Goal: Task Accomplishment & Management: Complete application form

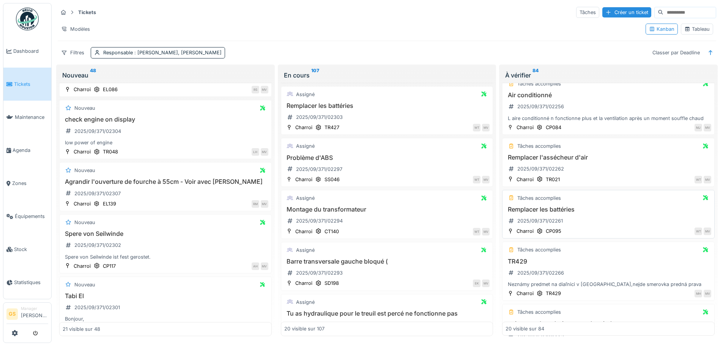
scroll to position [190, 0]
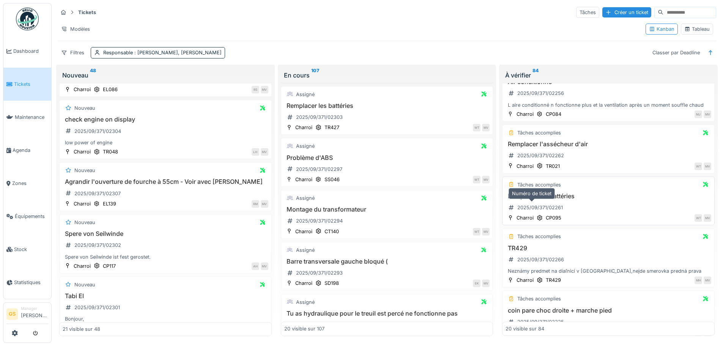
click at [546, 208] on div "2025/09/371/02261" at bounding box center [541, 207] width 46 height 7
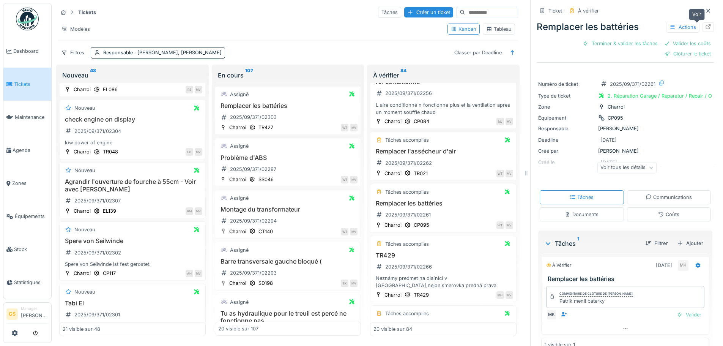
click at [705, 28] on icon at bounding box center [708, 26] width 6 height 5
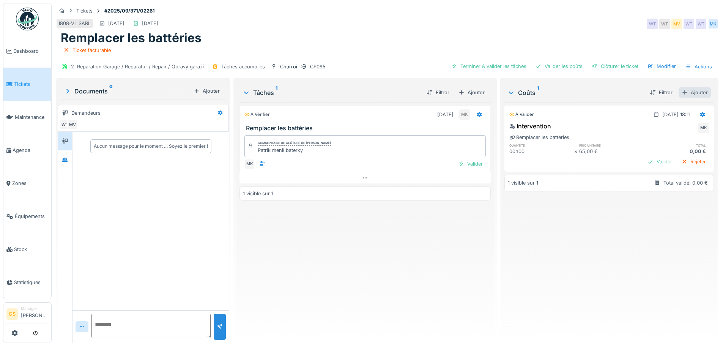
click at [687, 92] on div "Ajouter" at bounding box center [695, 92] width 32 height 10
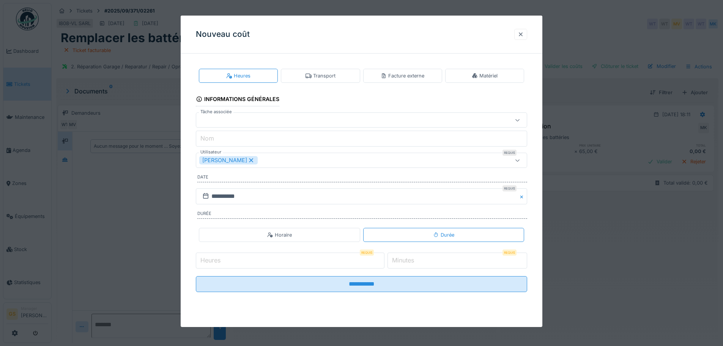
click at [524, 33] on div at bounding box center [521, 34] width 6 height 7
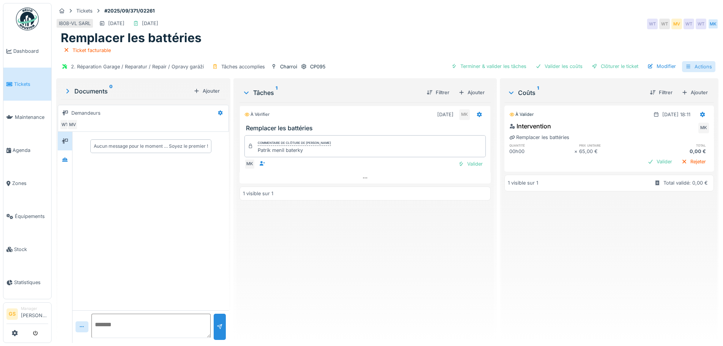
click at [694, 65] on div "Actions" at bounding box center [698, 66] width 33 height 11
click at [693, 66] on div "Actions" at bounding box center [698, 66] width 33 height 11
click at [686, 92] on div "Ajouter" at bounding box center [695, 92] width 32 height 10
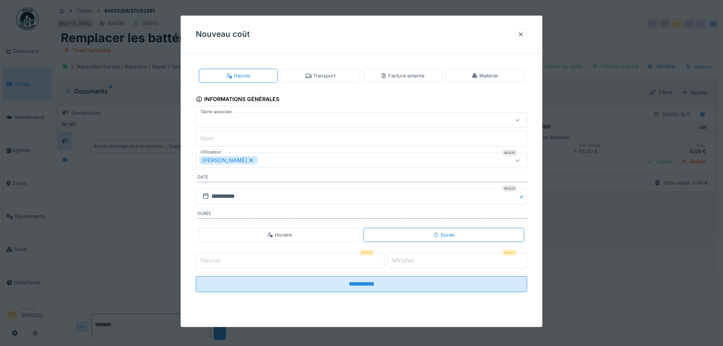
click at [478, 75] on icon at bounding box center [475, 75] width 6 height 5
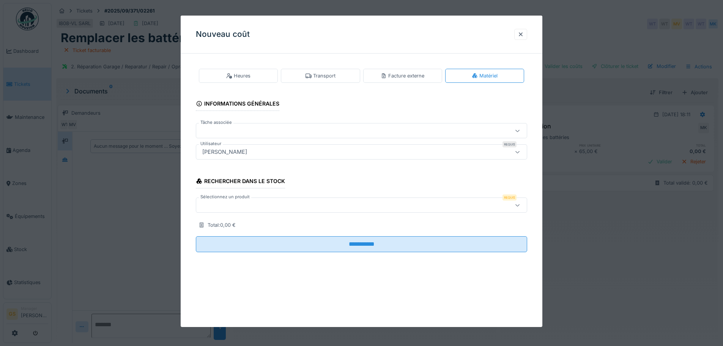
click at [218, 208] on div at bounding box center [342, 205] width 286 height 8
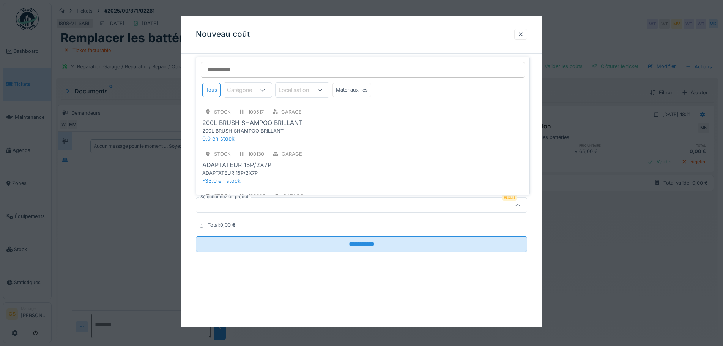
click at [230, 212] on div at bounding box center [361, 204] width 331 height 15
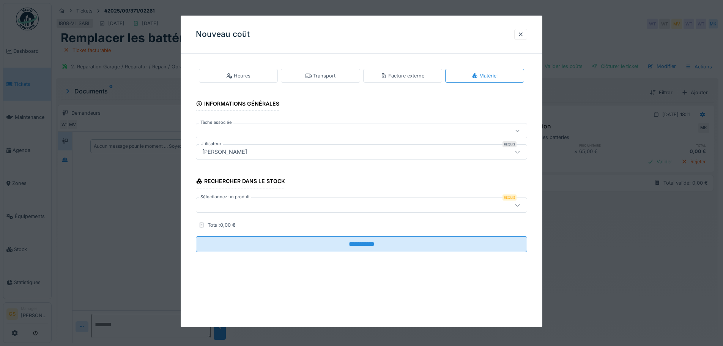
click at [234, 203] on div at bounding box center [342, 205] width 286 height 8
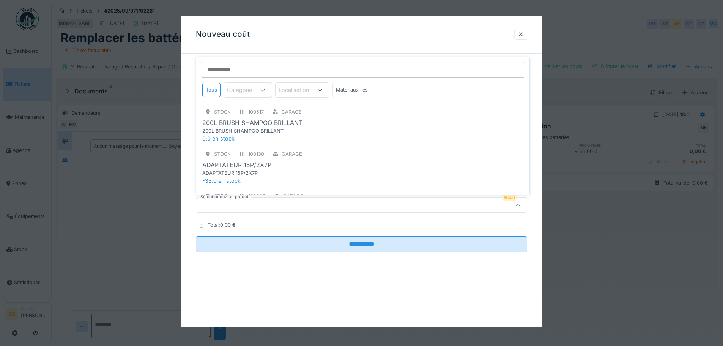
click at [223, 207] on div at bounding box center [342, 205] width 286 height 8
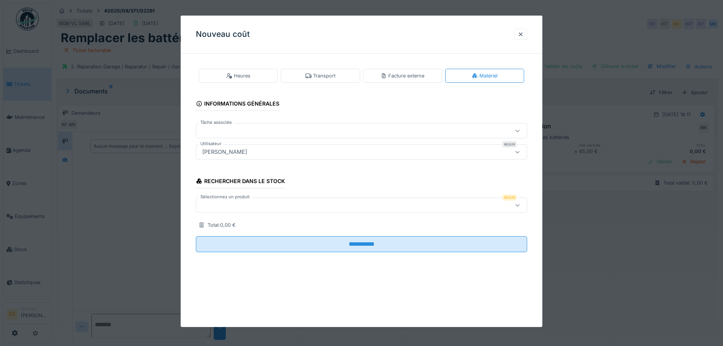
click at [223, 207] on div at bounding box center [342, 205] width 286 height 8
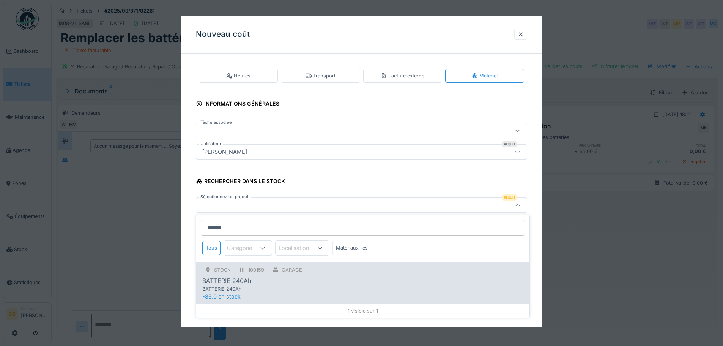
type input "******"
click at [243, 283] on div "BATTERIE 240Ah" at bounding box center [226, 280] width 49 height 9
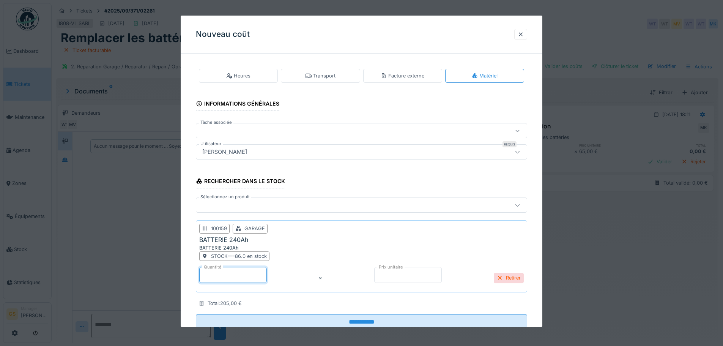
click at [208, 277] on input "*" at bounding box center [233, 275] width 68 height 16
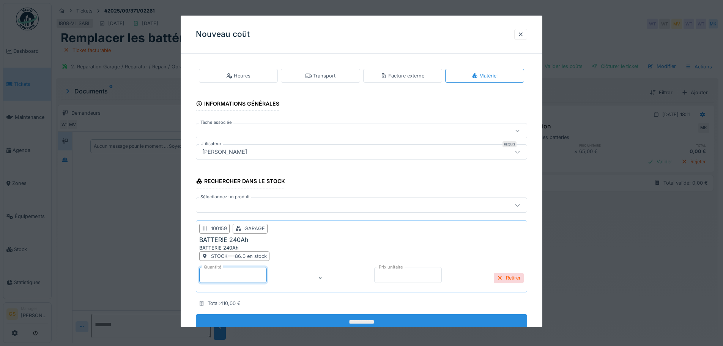
type input "*"
click at [303, 319] on input "**********" at bounding box center [361, 322] width 331 height 16
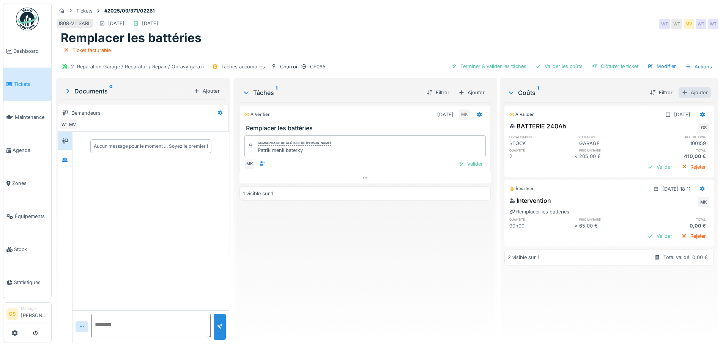
click at [687, 92] on div "Ajouter" at bounding box center [695, 92] width 32 height 10
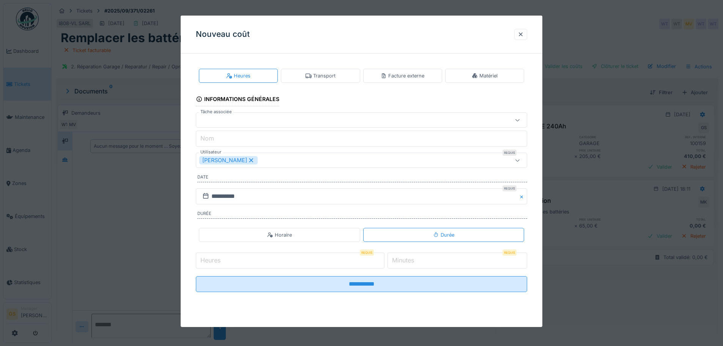
click at [486, 74] on div "Matériel" at bounding box center [485, 75] width 26 height 7
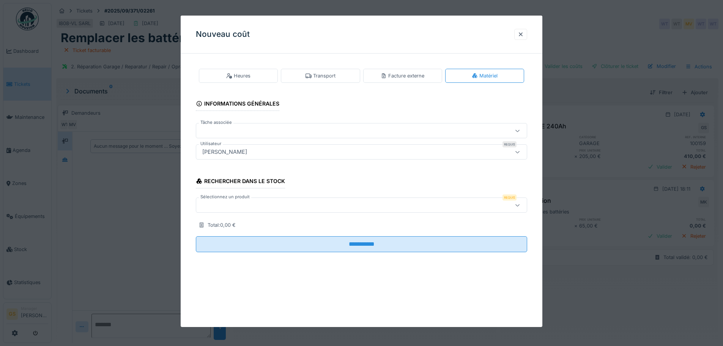
click at [224, 207] on div at bounding box center [342, 205] width 286 height 8
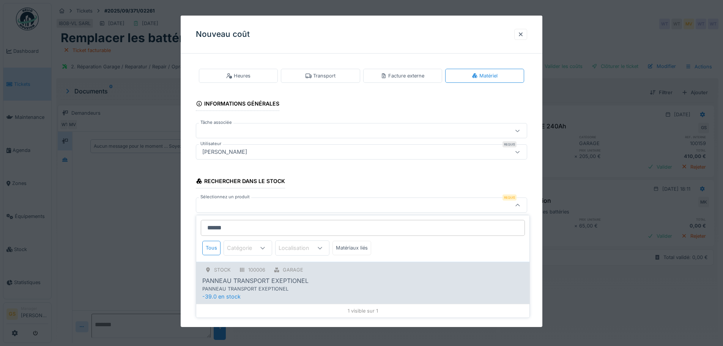
type input "******"
click at [245, 279] on div "PANNEAU TRANSPORT EXEPTIONEL" at bounding box center [255, 280] width 106 height 9
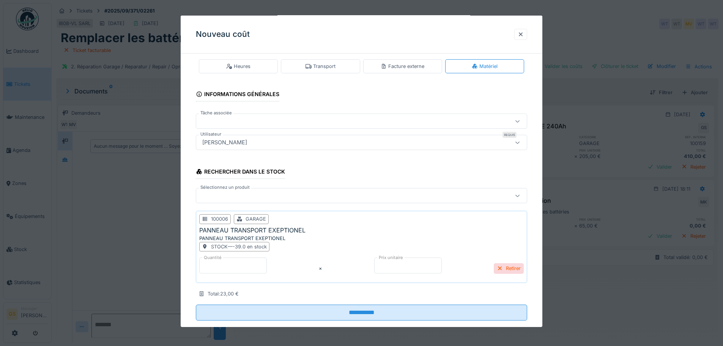
scroll to position [24, 0]
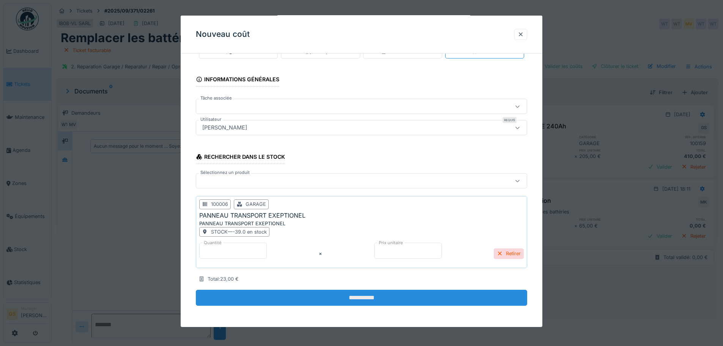
click at [323, 297] on input "**********" at bounding box center [361, 298] width 331 height 16
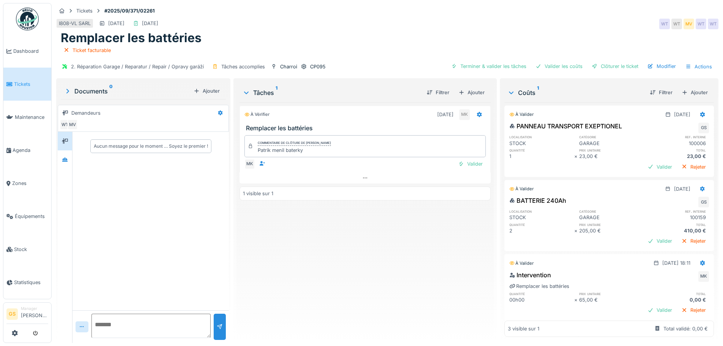
scroll to position [14, 0]
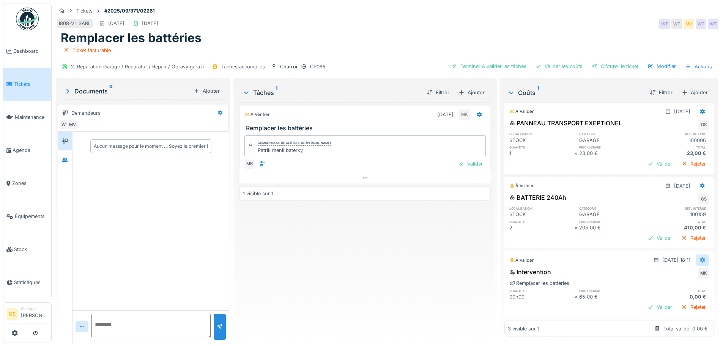
click at [701, 257] on icon at bounding box center [703, 259] width 5 height 5
click at [678, 265] on div "Modifier" at bounding box center [665, 265] width 37 height 11
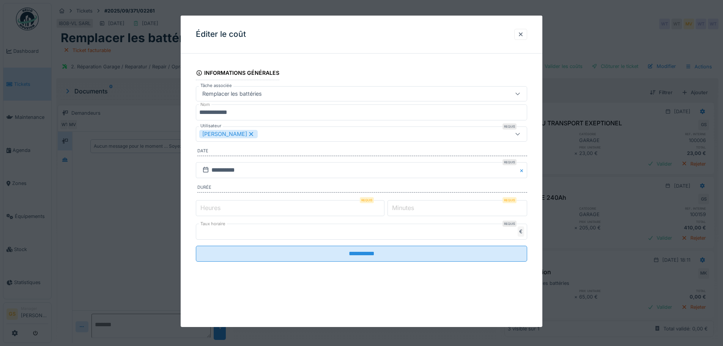
click at [209, 208] on label "Heures" at bounding box center [210, 207] width 23 height 9
click at [209, 208] on input "*" at bounding box center [290, 208] width 189 height 16
type input "*"
click at [413, 210] on label "Minutes" at bounding box center [403, 207] width 25 height 9
click at [413, 210] on input "*" at bounding box center [458, 208] width 140 height 16
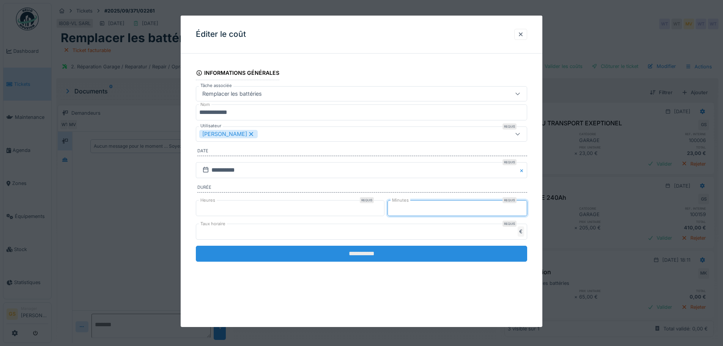
type input "**"
click at [365, 251] on input "**********" at bounding box center [361, 254] width 331 height 16
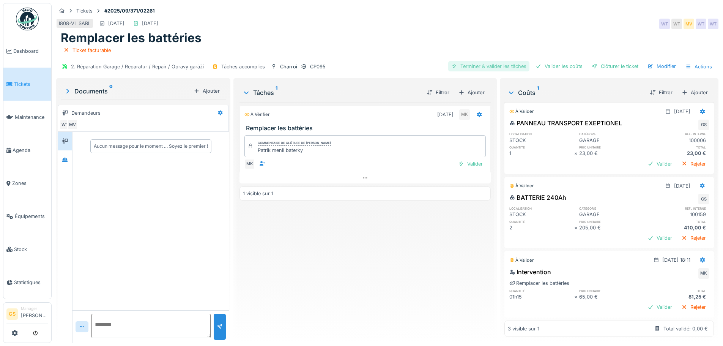
click at [477, 64] on div "Terminer & valider les tâches" at bounding box center [488, 66] width 81 height 10
click at [546, 65] on div "Valider les coûts" at bounding box center [559, 66] width 53 height 10
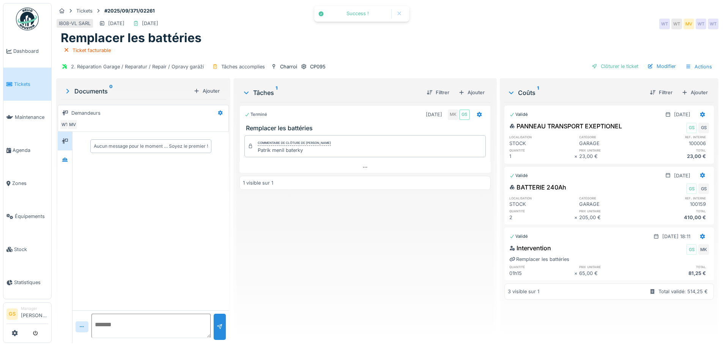
scroll to position [0, 0]
click at [595, 64] on div "Clôturer le ticket" at bounding box center [615, 66] width 53 height 10
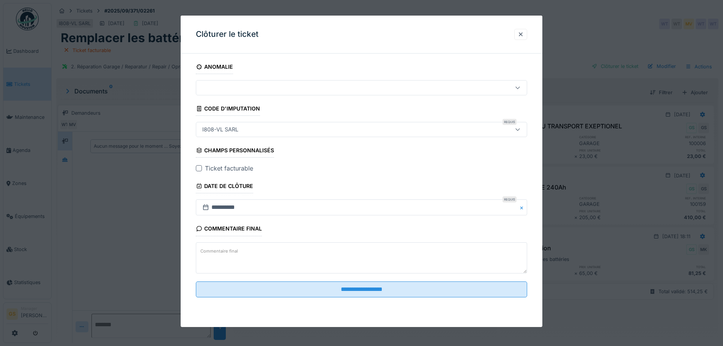
click at [200, 167] on div at bounding box center [199, 168] width 6 height 6
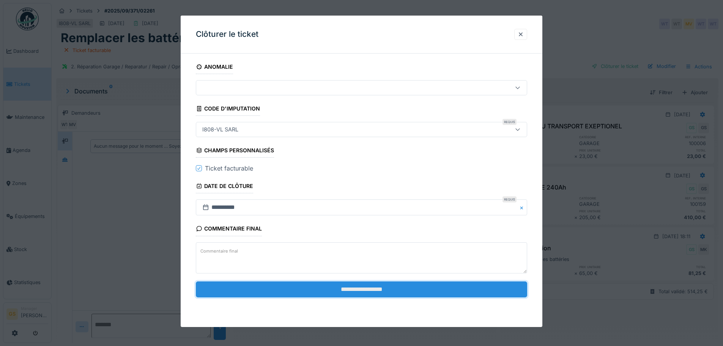
click at [301, 291] on input "**********" at bounding box center [361, 289] width 331 height 16
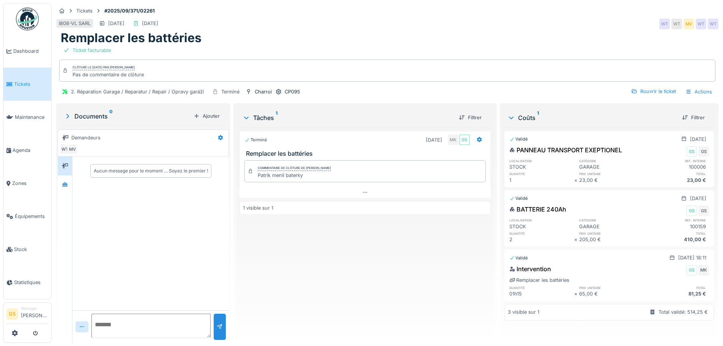
click at [22, 87] on link "Tickets" at bounding box center [27, 84] width 48 height 33
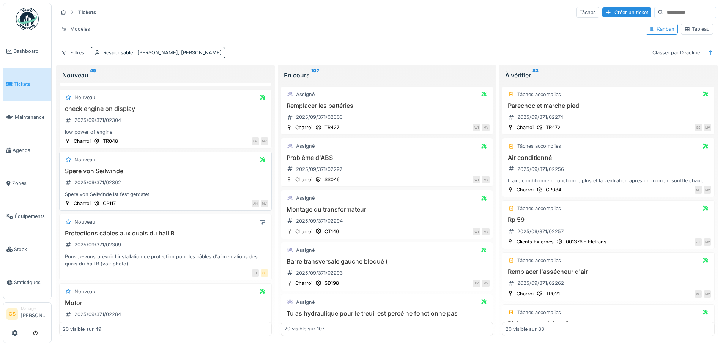
scroll to position [114, 0]
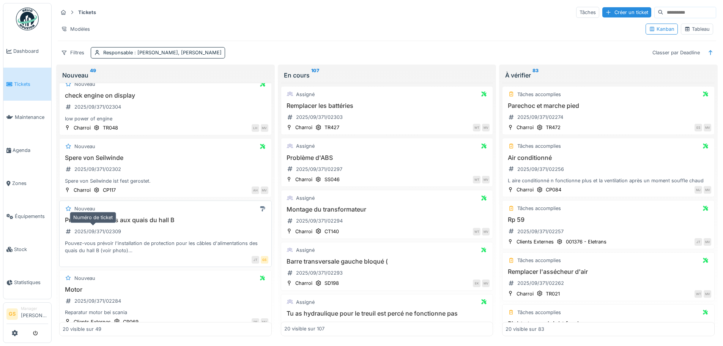
click at [98, 232] on div "2025/09/371/02309" at bounding box center [97, 231] width 47 height 7
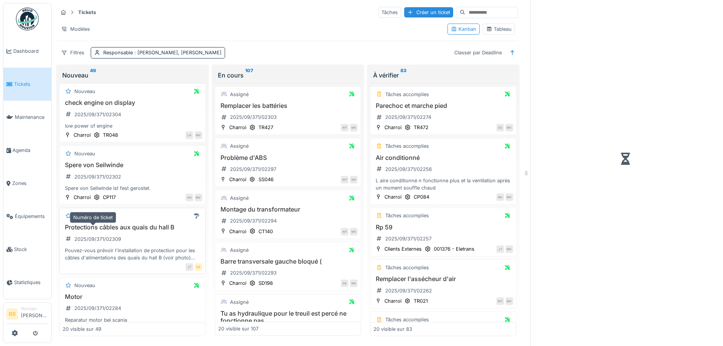
scroll to position [121, 0]
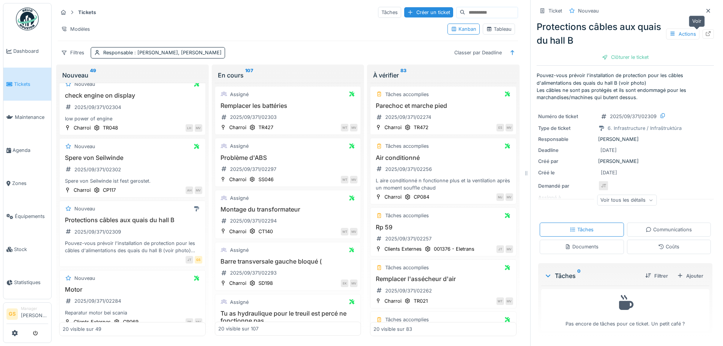
click at [705, 30] on div at bounding box center [708, 33] width 6 height 7
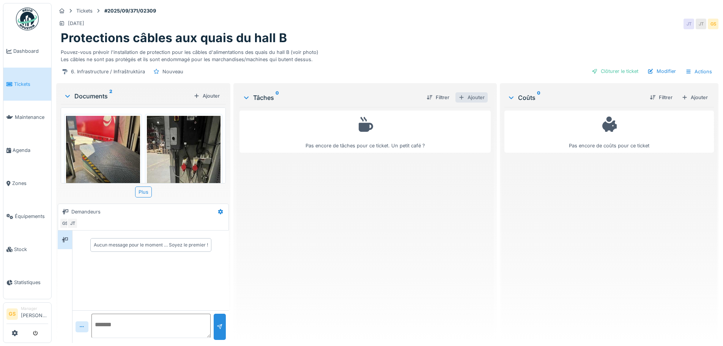
click at [469, 98] on div "Ajouter" at bounding box center [472, 97] width 32 height 10
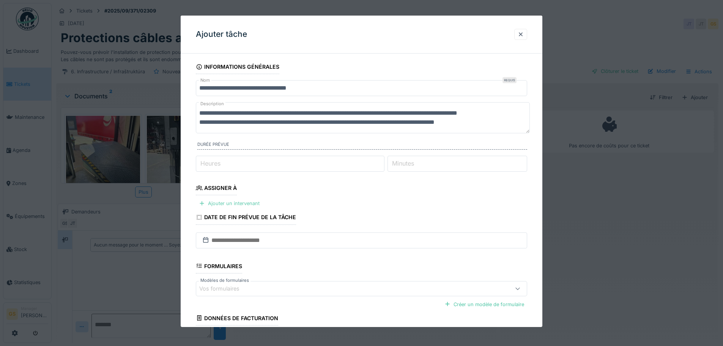
click at [244, 204] on div "Ajouter un intervenant" at bounding box center [229, 203] width 67 height 10
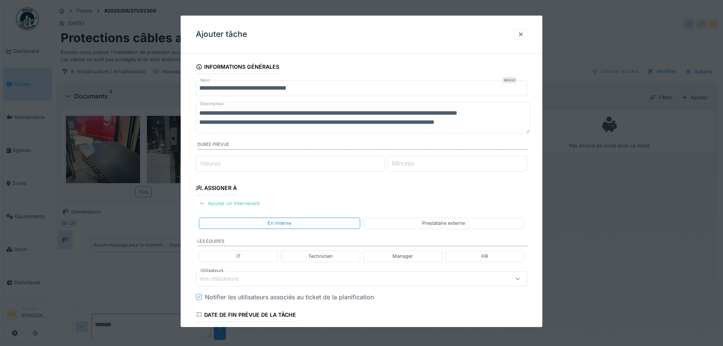
click at [426, 224] on div "Prestataire externe" at bounding box center [443, 222] width 43 height 7
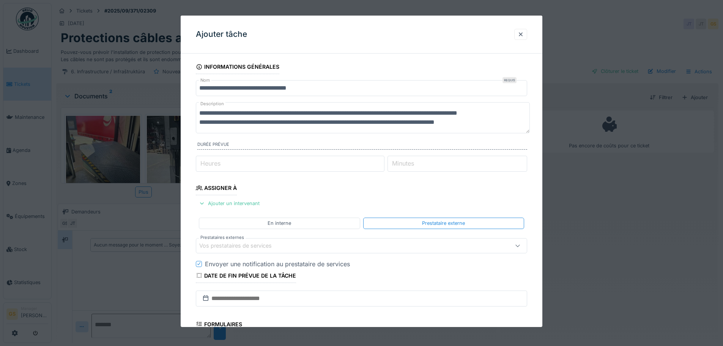
click at [235, 248] on div "Vos prestataires de services" at bounding box center [240, 245] width 83 height 8
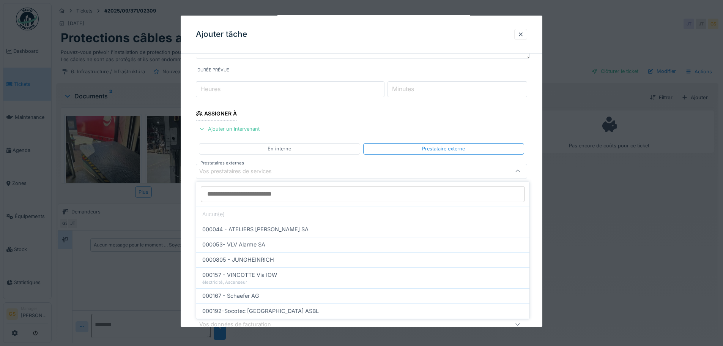
scroll to position [87, 0]
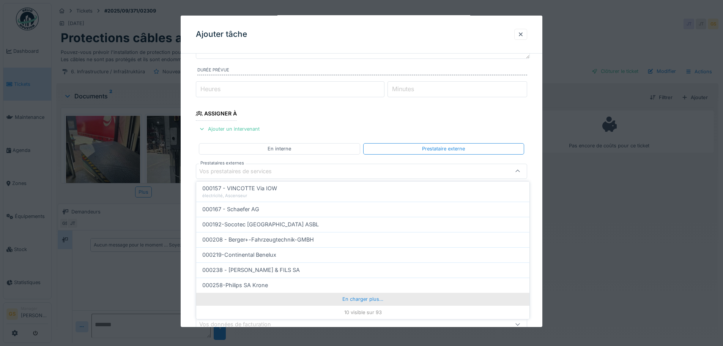
click at [361, 297] on div "En charger plus…" at bounding box center [362, 299] width 333 height 12
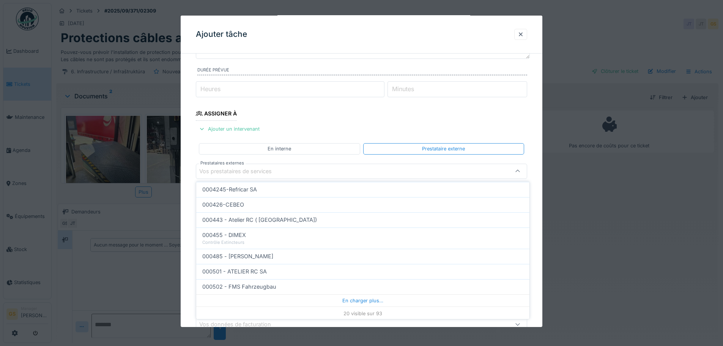
scroll to position [244, 0]
click at [234, 172] on div "Vos prestataires de services" at bounding box center [240, 171] width 83 height 8
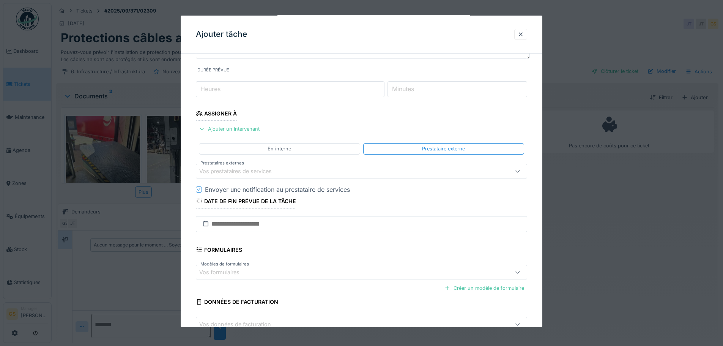
click at [234, 172] on div "Vos prestataires de services" at bounding box center [240, 171] width 83 height 8
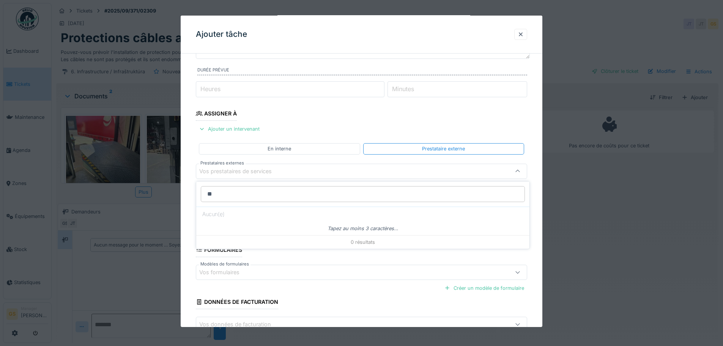
type input "*"
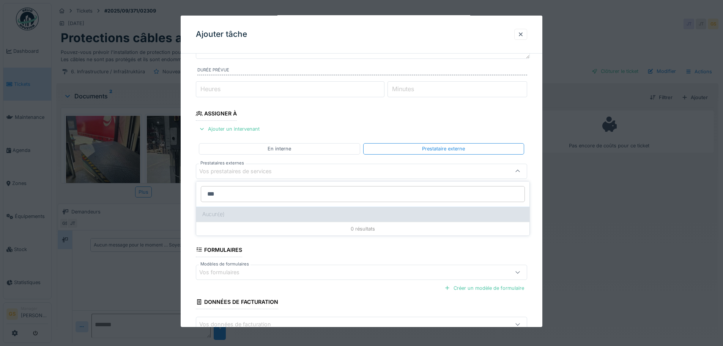
type input "***"
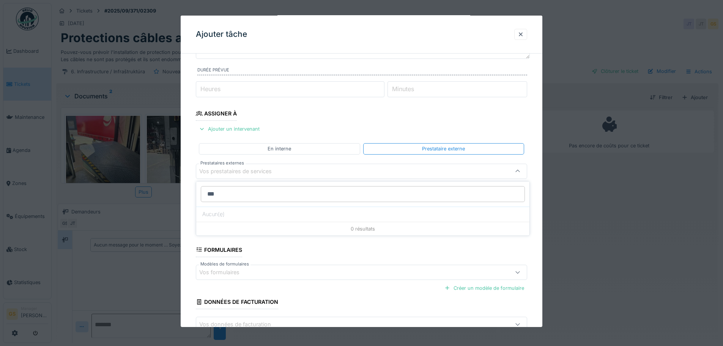
click at [238, 211] on div "Aucun(e)" at bounding box center [362, 214] width 333 height 15
click at [240, 210] on fieldset "**********" at bounding box center [361, 172] width 331 height 375
click at [240, 172] on div "Vos prestataires de services" at bounding box center [240, 171] width 83 height 8
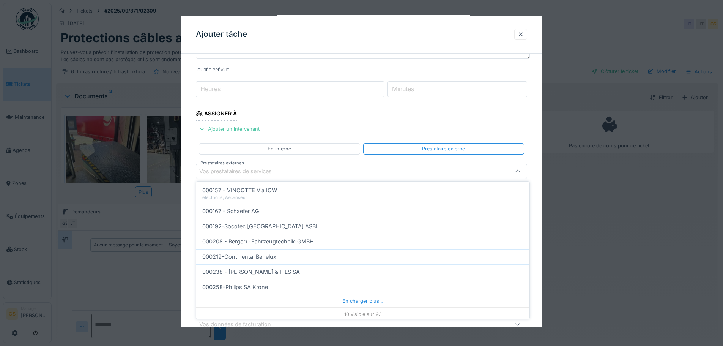
scroll to position [87, 0]
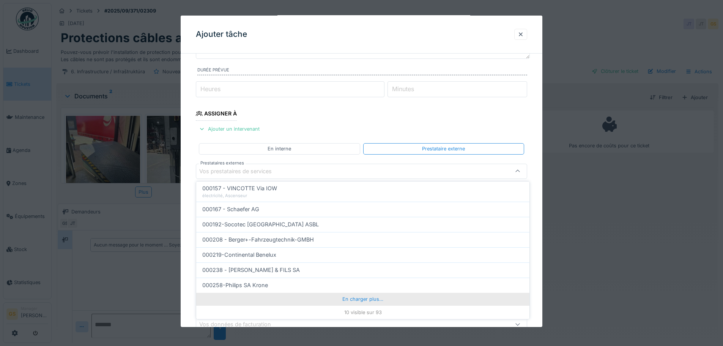
click at [353, 297] on div "En charger plus…" at bounding box center [362, 299] width 333 height 12
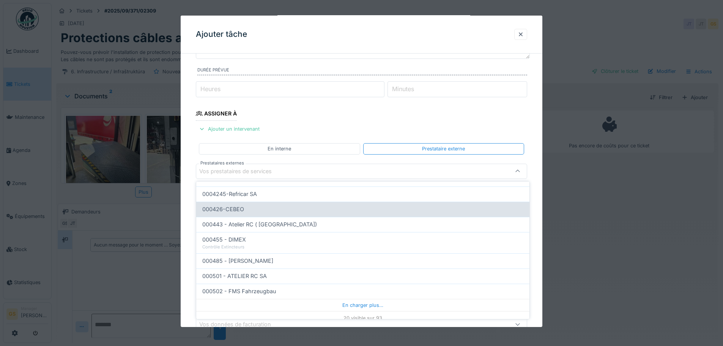
scroll to position [244, 0]
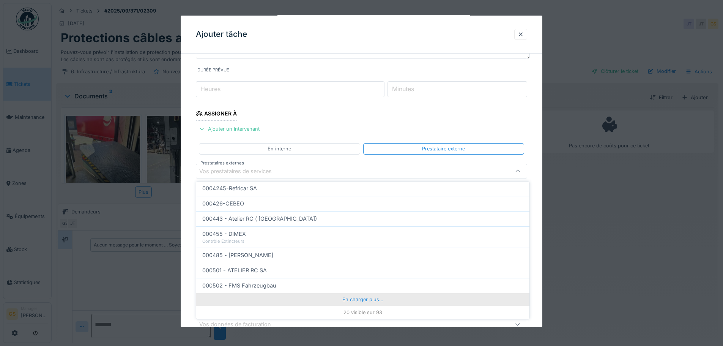
click at [340, 296] on div "En charger plus…" at bounding box center [362, 299] width 333 height 12
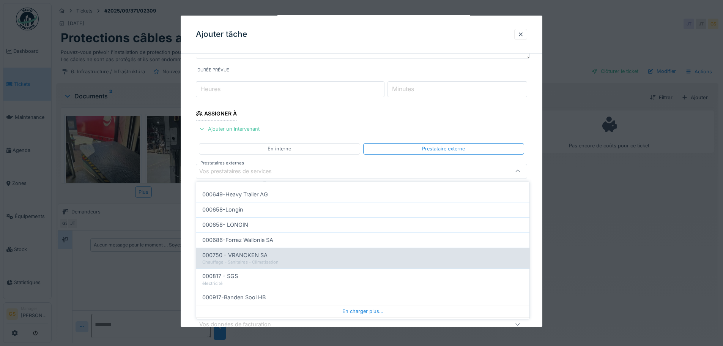
scroll to position [408, 0]
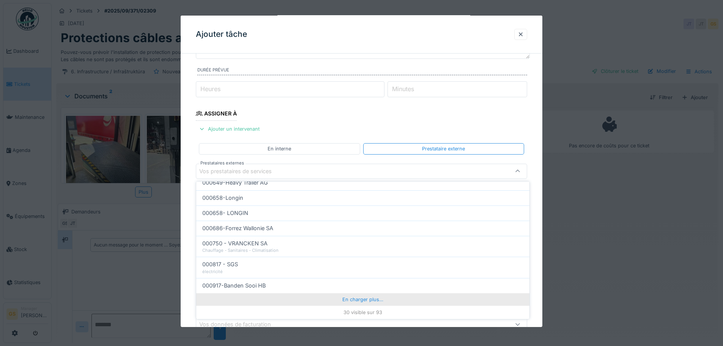
click at [347, 297] on div "En charger plus…" at bounding box center [362, 299] width 333 height 12
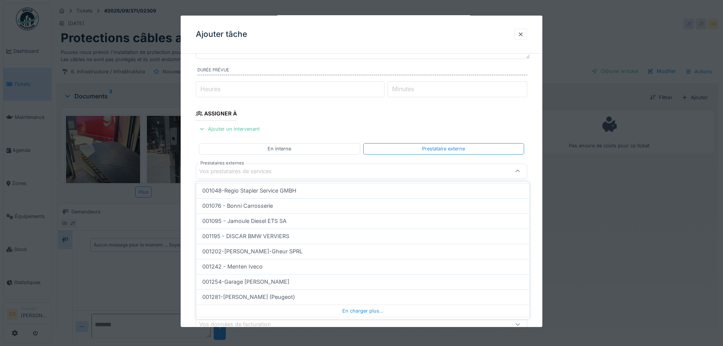
scroll to position [560, 0]
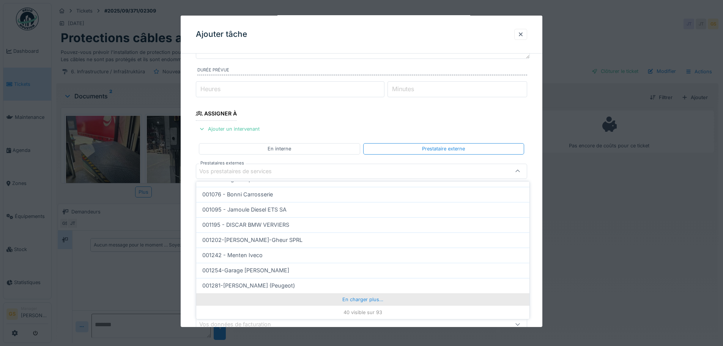
click at [349, 297] on div "En charger plus…" at bounding box center [362, 299] width 333 height 12
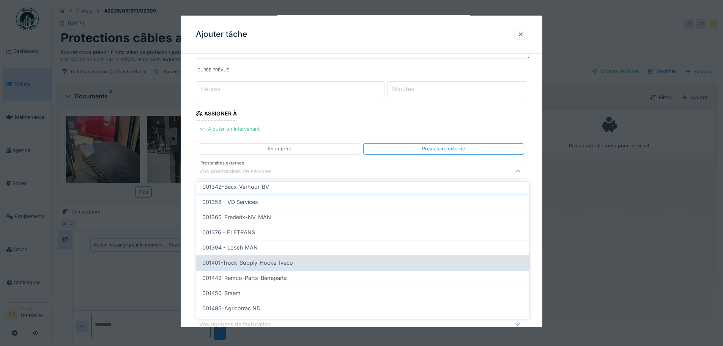
scroll to position [712, 0]
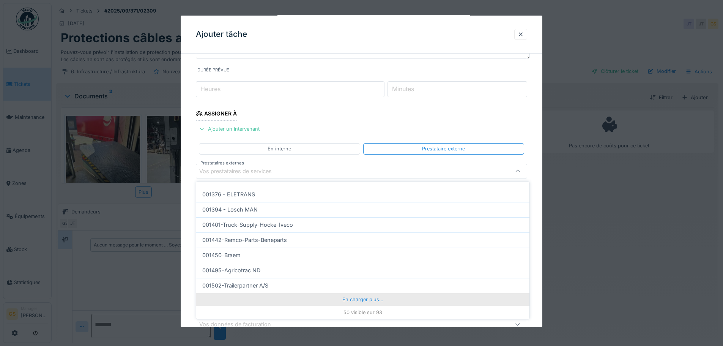
click at [347, 297] on div "En charger plus…" at bounding box center [362, 299] width 333 height 12
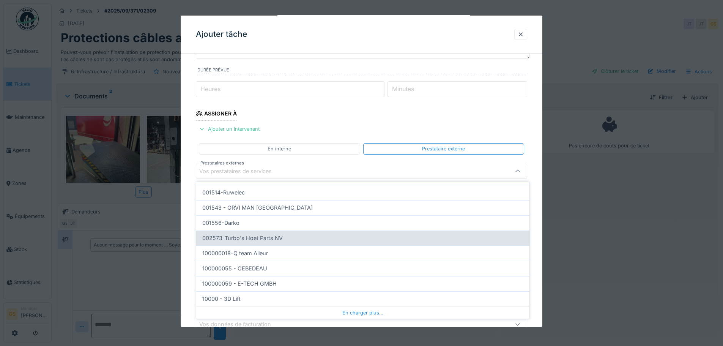
scroll to position [863, 0]
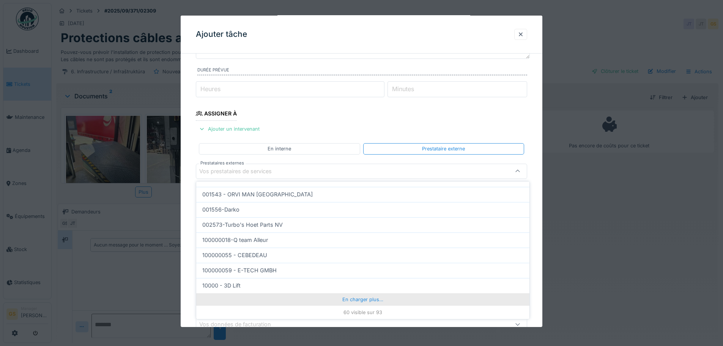
click at [347, 298] on div "En charger plus…" at bounding box center [362, 299] width 333 height 12
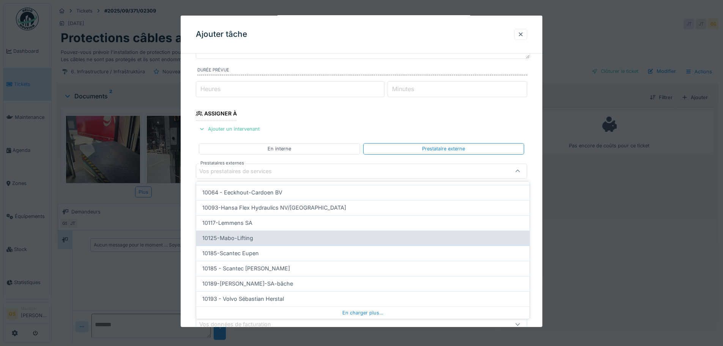
scroll to position [1015, 0]
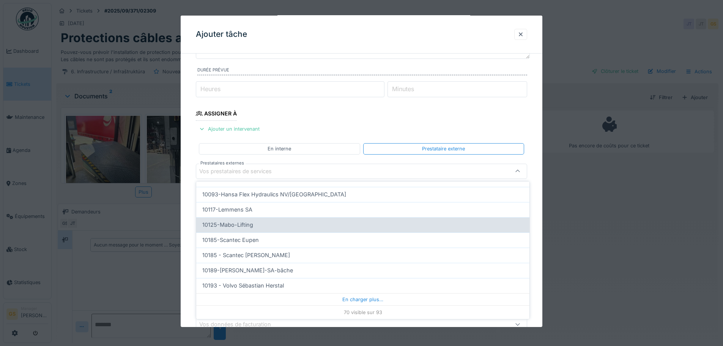
click at [345, 299] on div "En charger plus…" at bounding box center [362, 299] width 333 height 12
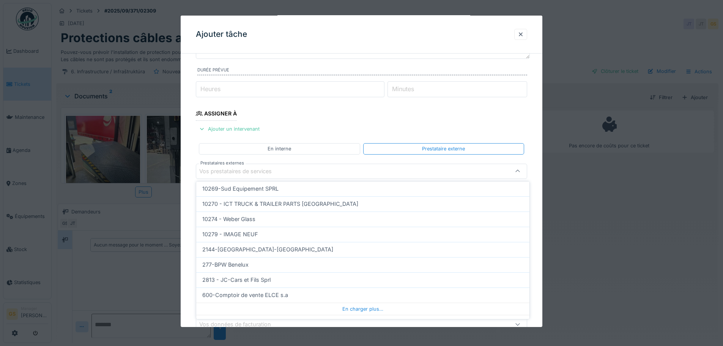
scroll to position [1167, 0]
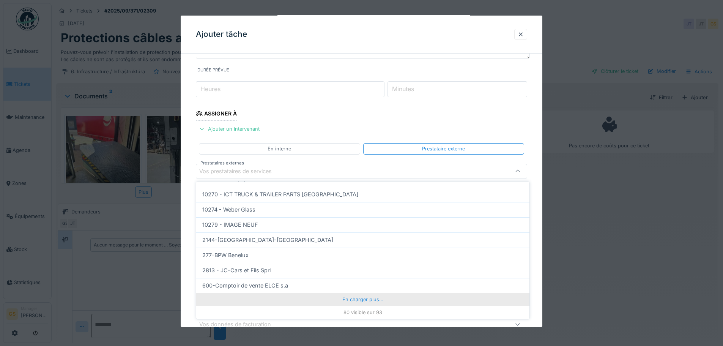
click at [345, 299] on div "En charger plus…" at bounding box center [362, 299] width 333 height 12
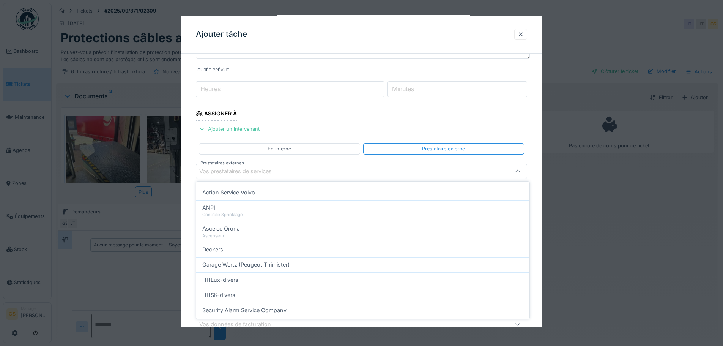
scroll to position [1319, 0]
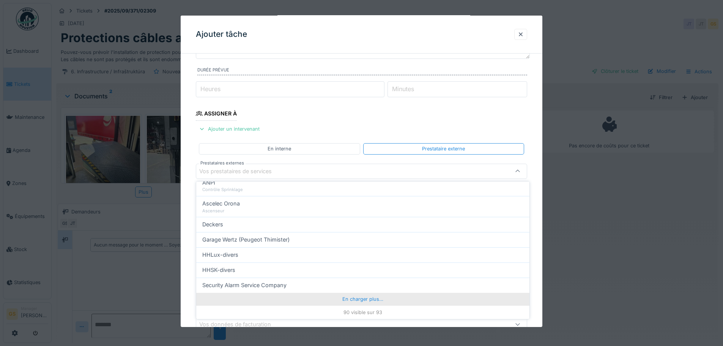
click at [341, 300] on div "En charger plus…" at bounding box center [362, 299] width 333 height 12
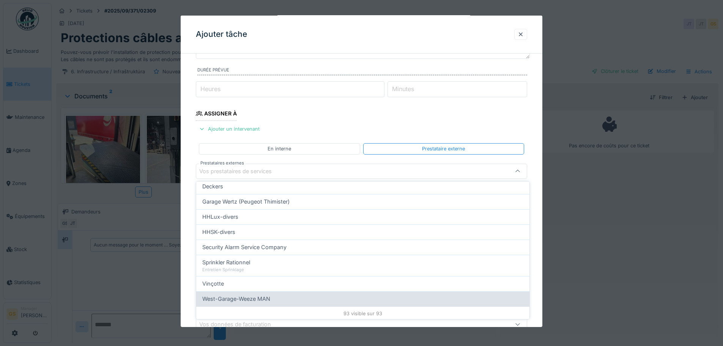
scroll to position [1370, 0]
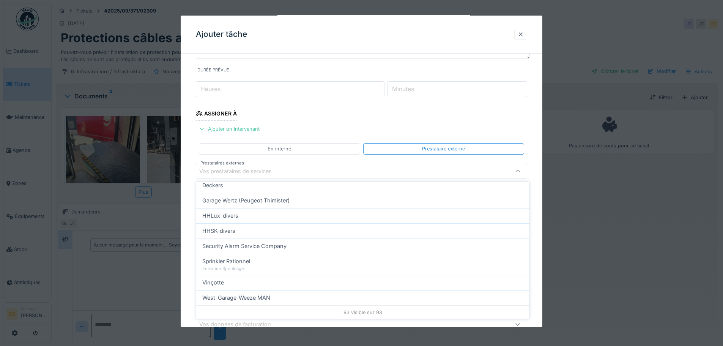
click at [524, 34] on div at bounding box center [521, 34] width 6 height 7
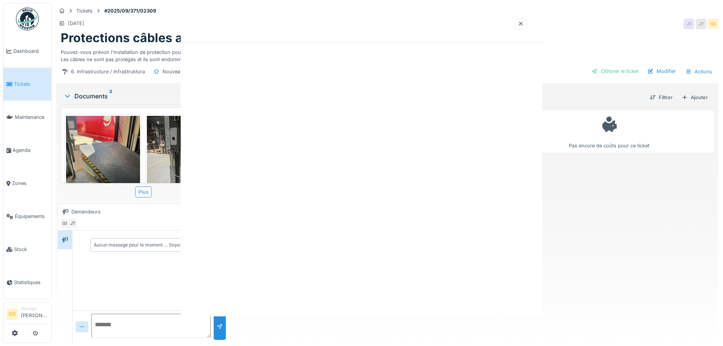
scroll to position [0, 0]
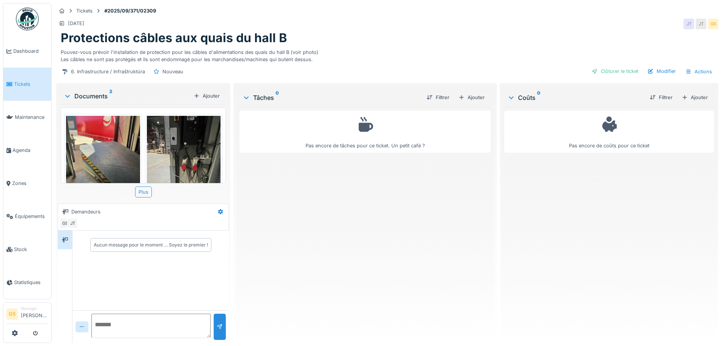
click at [15, 84] on span "Tickets" at bounding box center [31, 83] width 34 height 7
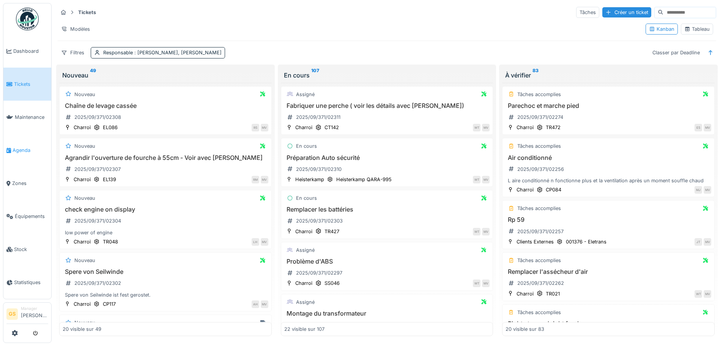
click at [13, 147] on span "Agenda" at bounding box center [31, 150] width 36 height 7
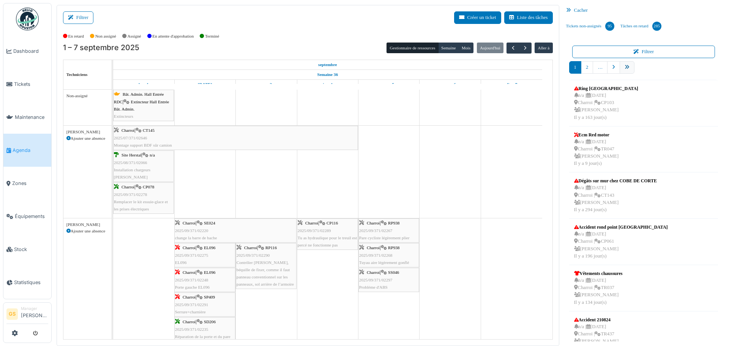
click at [625, 67] on icon "pager" at bounding box center [627, 67] width 5 height 5
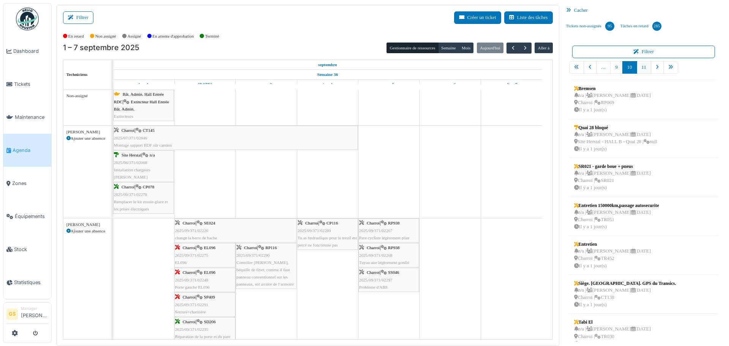
click at [639, 64] on link "11" at bounding box center [644, 67] width 14 height 13
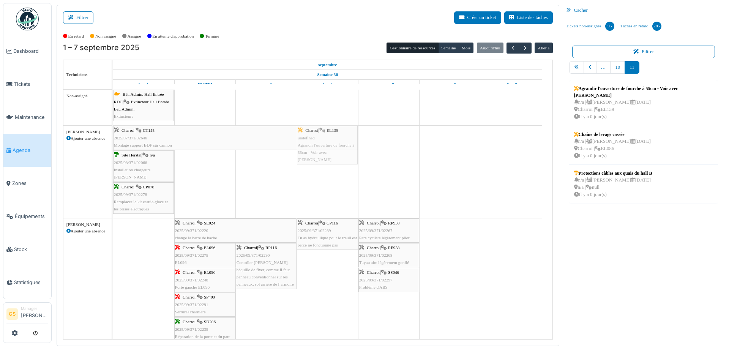
drag, startPoint x: 598, startPoint y: 90, endPoint x: 347, endPoint y: 163, distance: 261.6
click at [347, 163] on div "Filtrer Créer un ticket Liste des tâches Afficher les tâches non assignées *** …" at bounding box center [390, 175] width 675 height 341
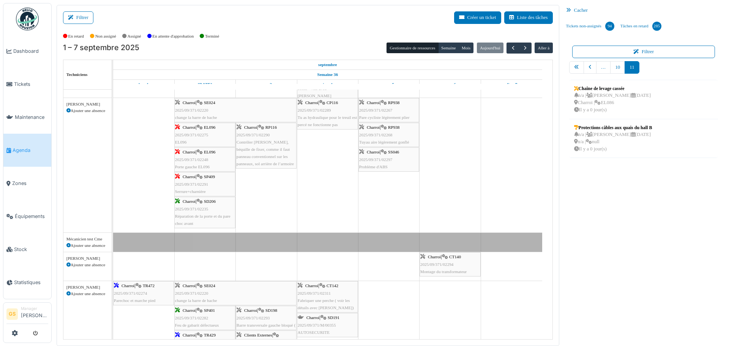
scroll to position [228, 0]
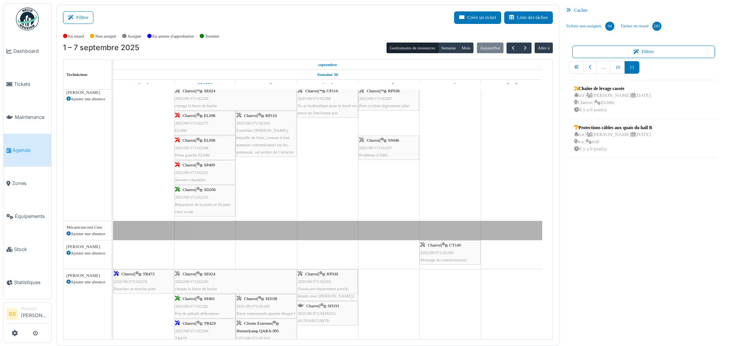
drag, startPoint x: 390, startPoint y: 114, endPoint x: 345, endPoint y: 284, distance: 176.8
click at [345, 284] on tbody "Bât. Admin. Hall Entrée RDC | Extincteur Hall Entrée Bât. Admin. Extincteurs Ch…" at bounding box center [327, 243] width 429 height 763
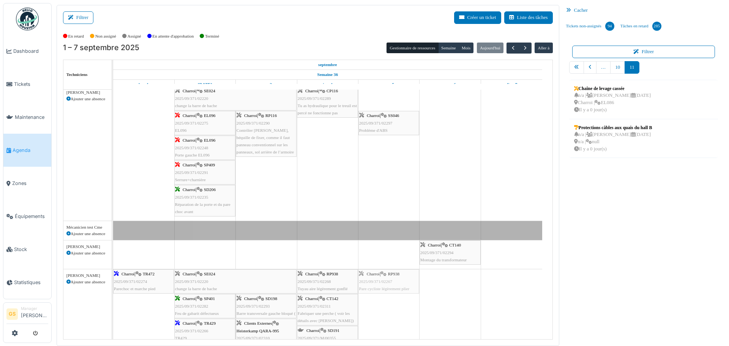
drag, startPoint x: 390, startPoint y: 91, endPoint x: 372, endPoint y: 277, distance: 186.9
click at [372, 277] on tbody "Bât. Admin. Hall Entrée RDC | Extincteur Hall Entrée Bât. Admin. Extincteurs Ch…" at bounding box center [327, 243] width 429 height 763
drag, startPoint x: 327, startPoint y: 275, endPoint x: 366, endPoint y: 273, distance: 39.9
click at [113, 273] on div "Charroi | TR472 2025/09/371/02274 Parechoc et marche pied Charroi | SE024 2025/…" at bounding box center [113, 324] width 0 height 110
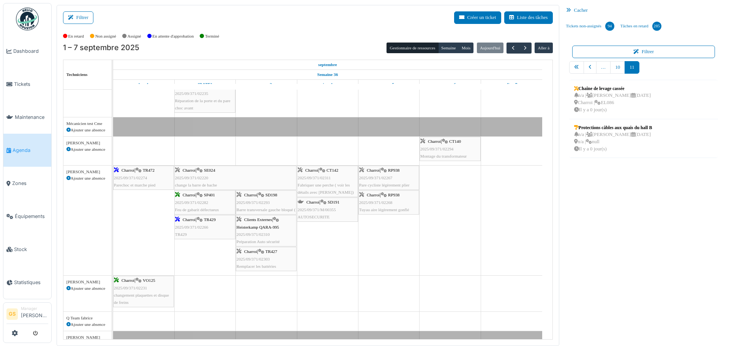
scroll to position [0, 0]
